Goal: Information Seeking & Learning: Learn about a topic

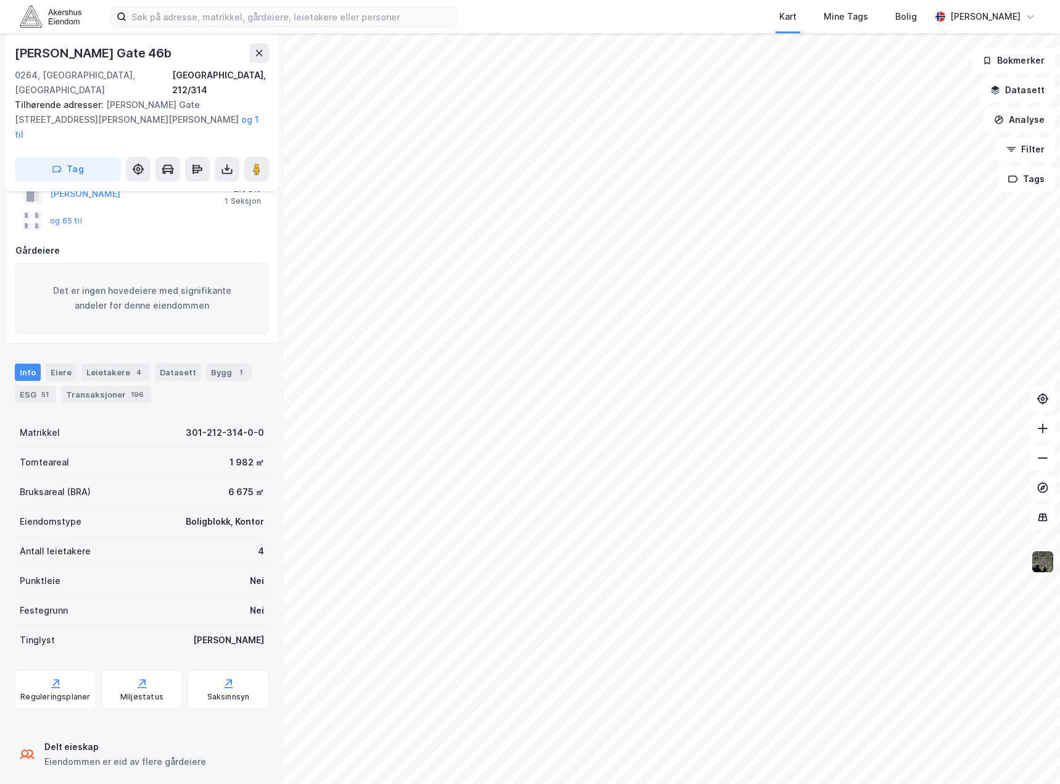
scroll to position [157, 0]
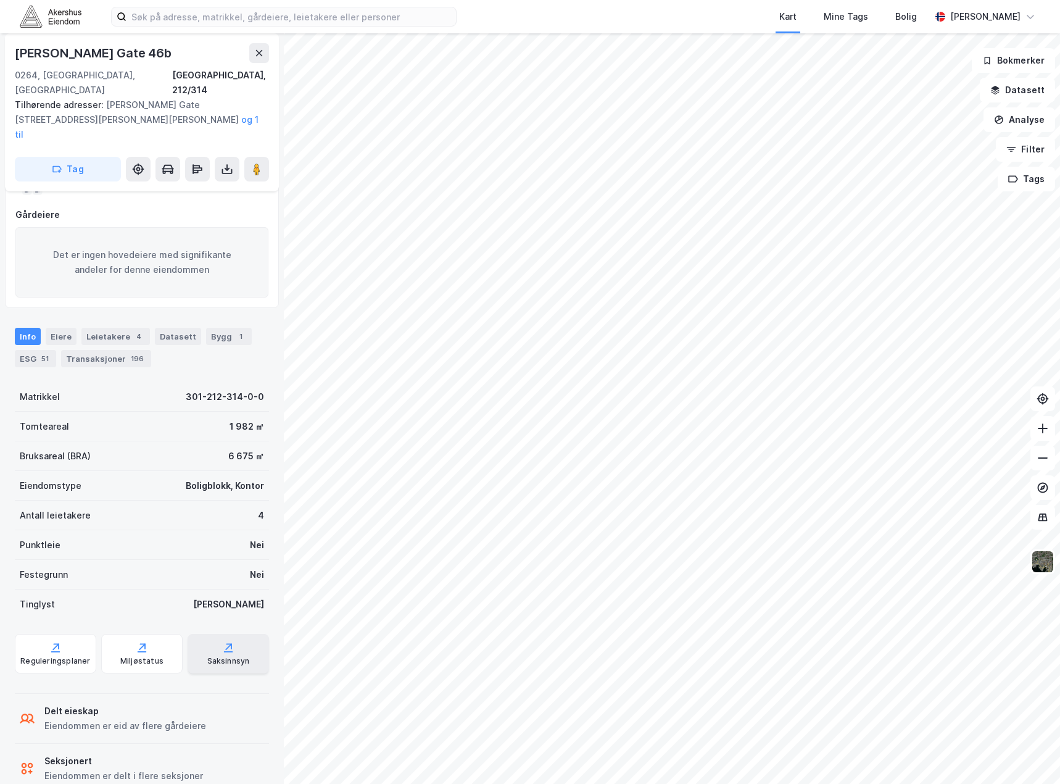
click at [219, 656] on div "Saksinnsyn" at bounding box center [228, 661] width 43 height 10
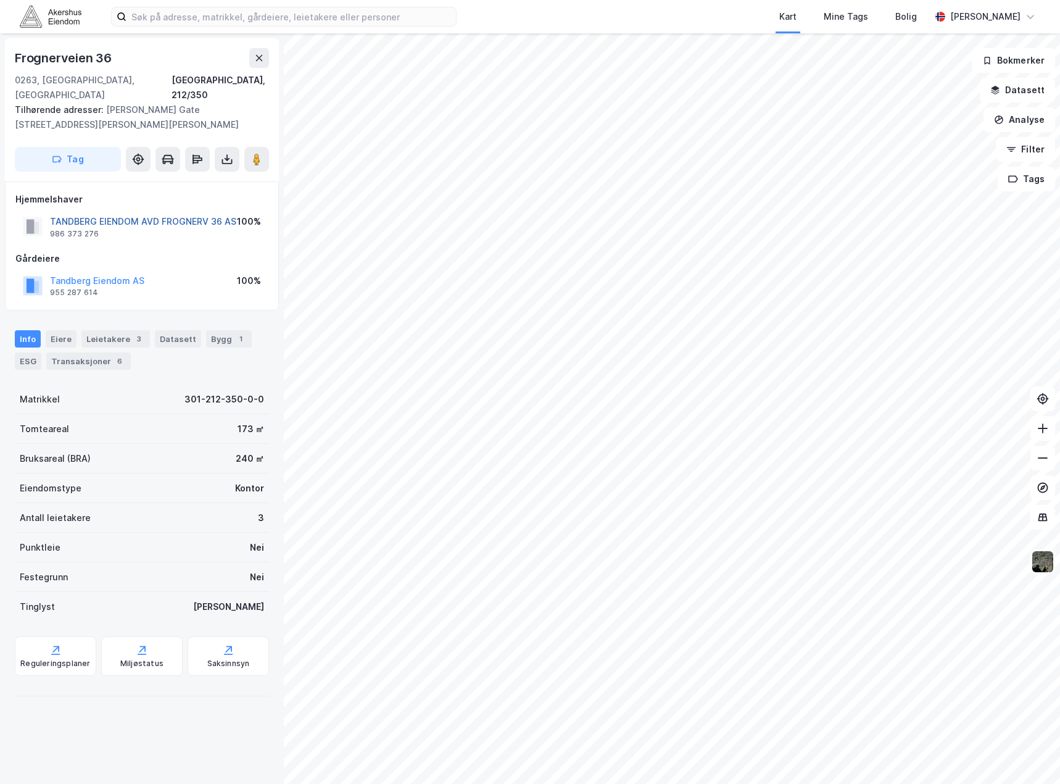
click at [0, 0] on button "TANDBERG EIENDOM AVD FROGNERV 36 AS" at bounding box center [0, 0] width 0 height 0
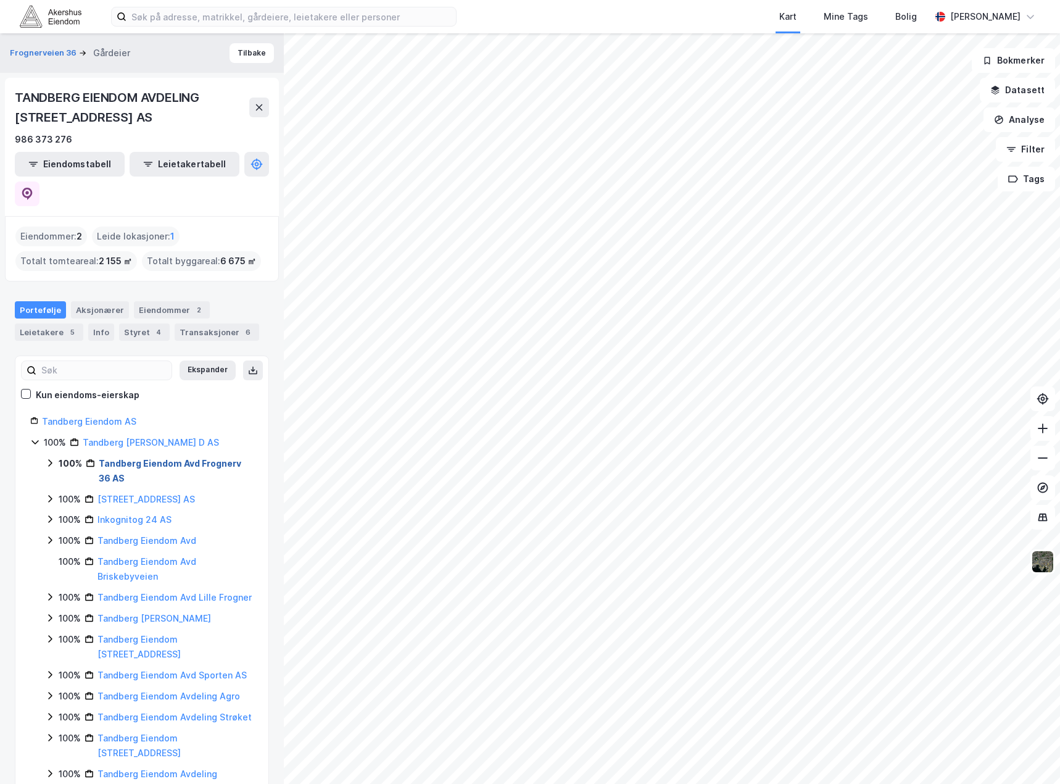
click at [146, 458] on link "Tandberg Eiendom Avd Frognerv 36 AS" at bounding box center [170, 470] width 143 height 25
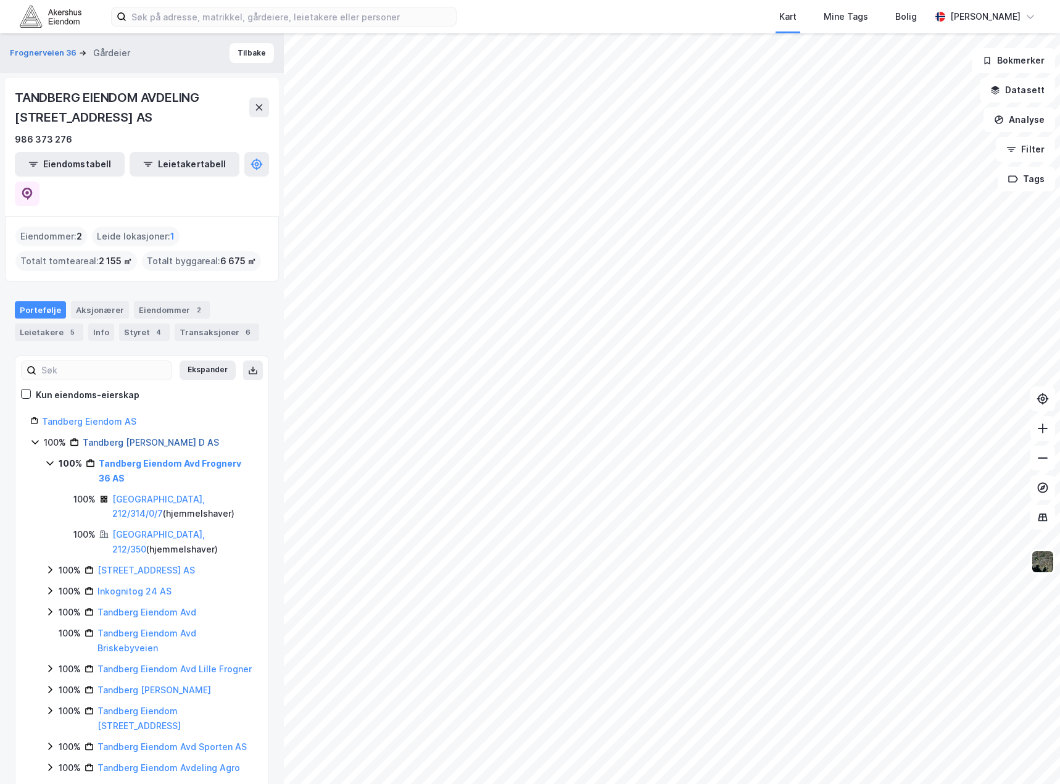
click at [160, 437] on link "Tandberg Eiendom Portefølje D AS" at bounding box center [151, 442] width 136 height 10
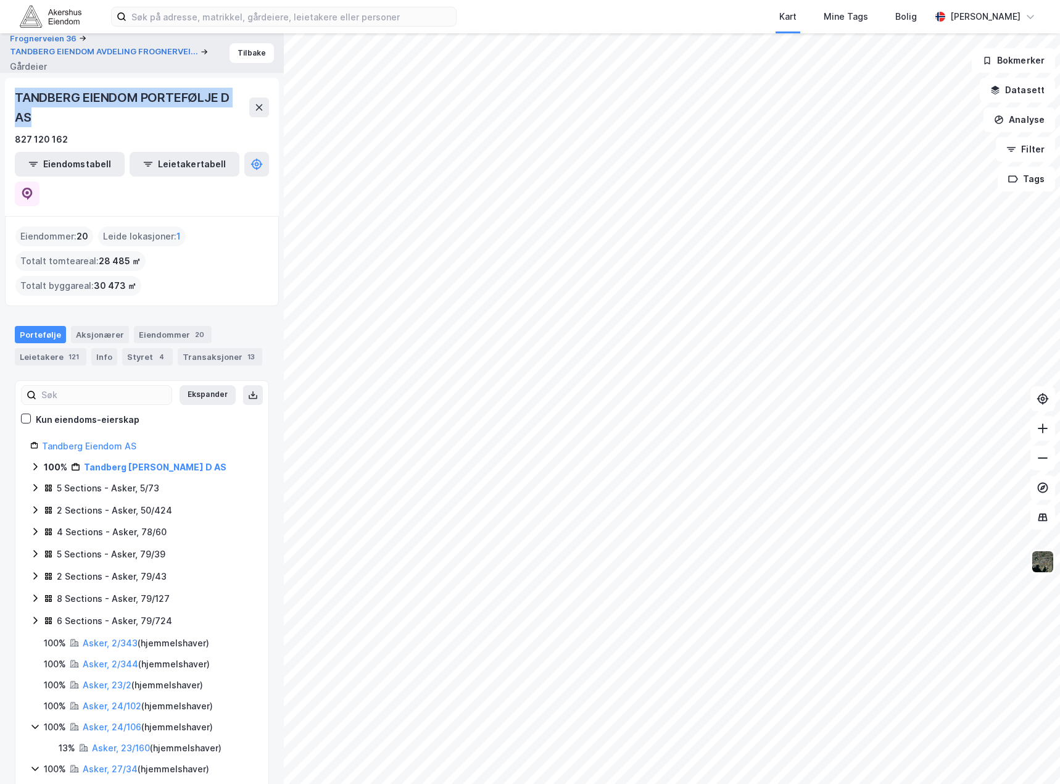
drag, startPoint x: 15, startPoint y: 93, endPoint x: 33, endPoint y: 125, distance: 35.9
click at [33, 125] on div "TANDBERG EIENDOM PORTEFØLJE D AS" at bounding box center [132, 107] width 235 height 39
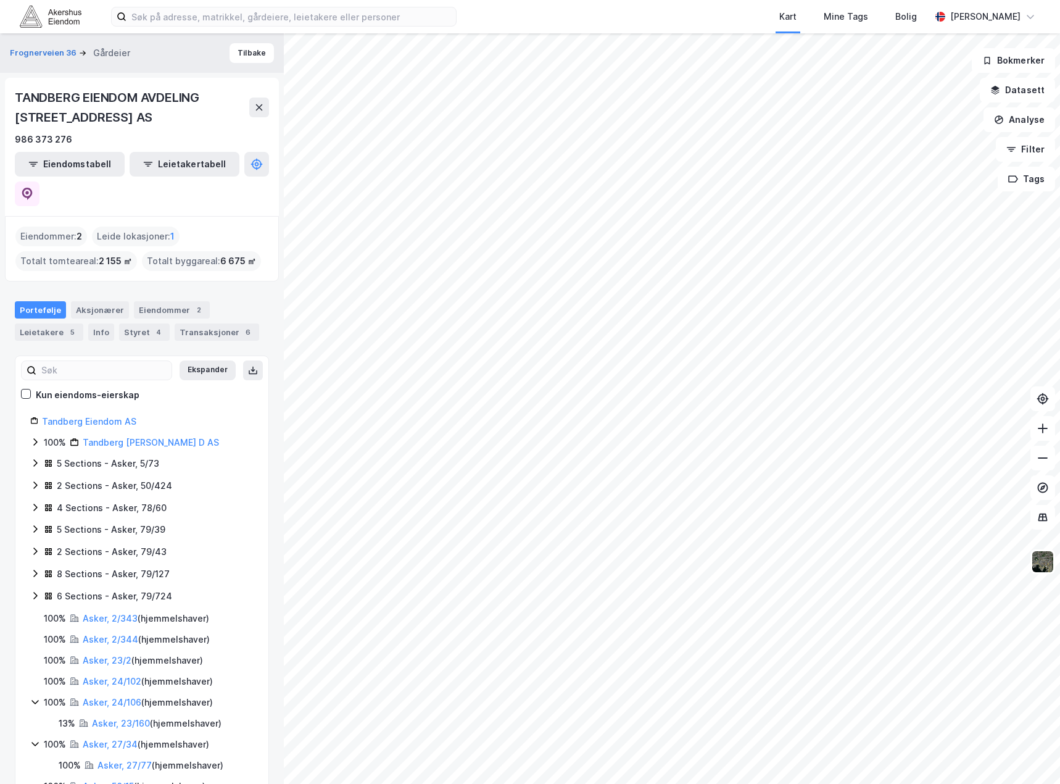
drag, startPoint x: 45, startPoint y: 137, endPoint x: 2, endPoint y: 117, distance: 47.2
click at [2, 117] on div "Frognerveien 36 Gårdeier Tilbake TANDBERG EIENDOM AVDELING FROGNERVEIEN 36 AS 9…" at bounding box center [142, 408] width 284 height 750
click at [26, 141] on div "986 373 276" at bounding box center [43, 139] width 57 height 15
